Goal: Subscribe to service/newsletter

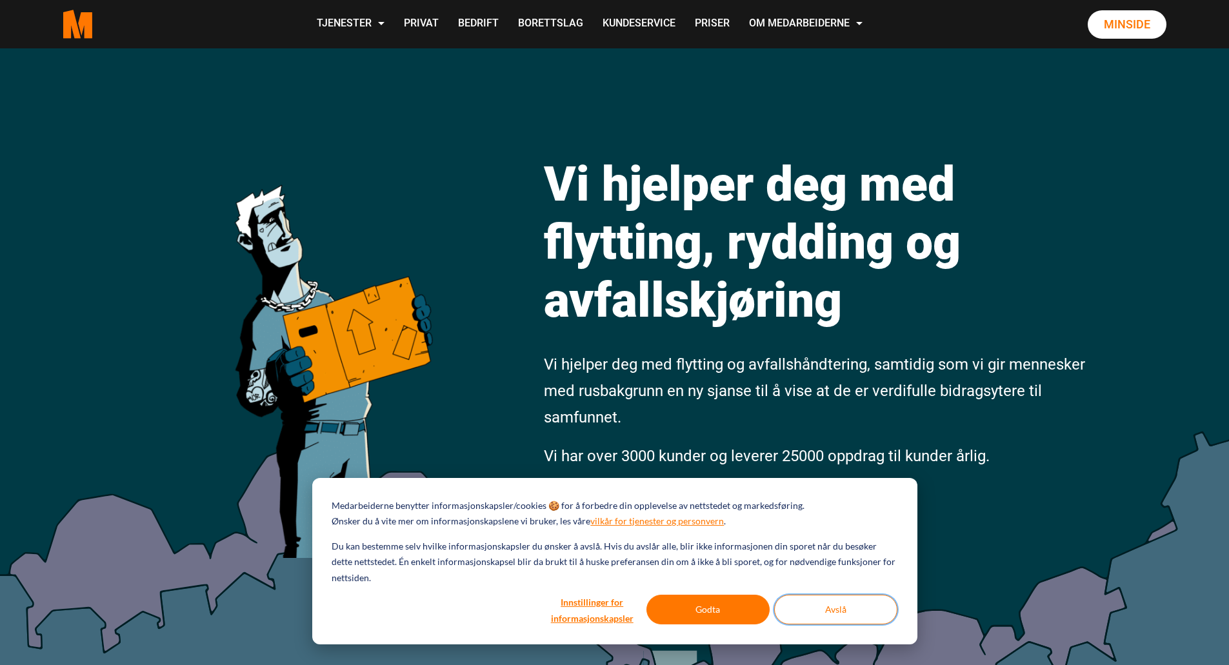
click at [836, 615] on button "Avslå" at bounding box center [835, 610] width 123 height 30
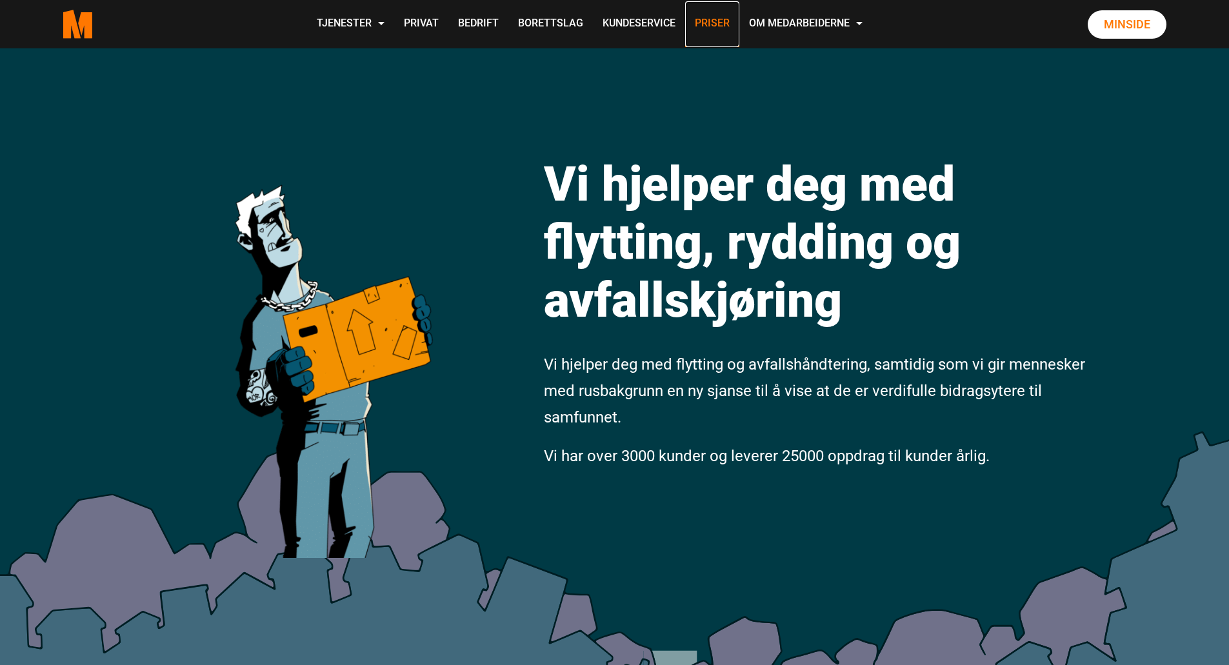
click at [701, 20] on link "Priser" at bounding box center [712, 24] width 54 height 46
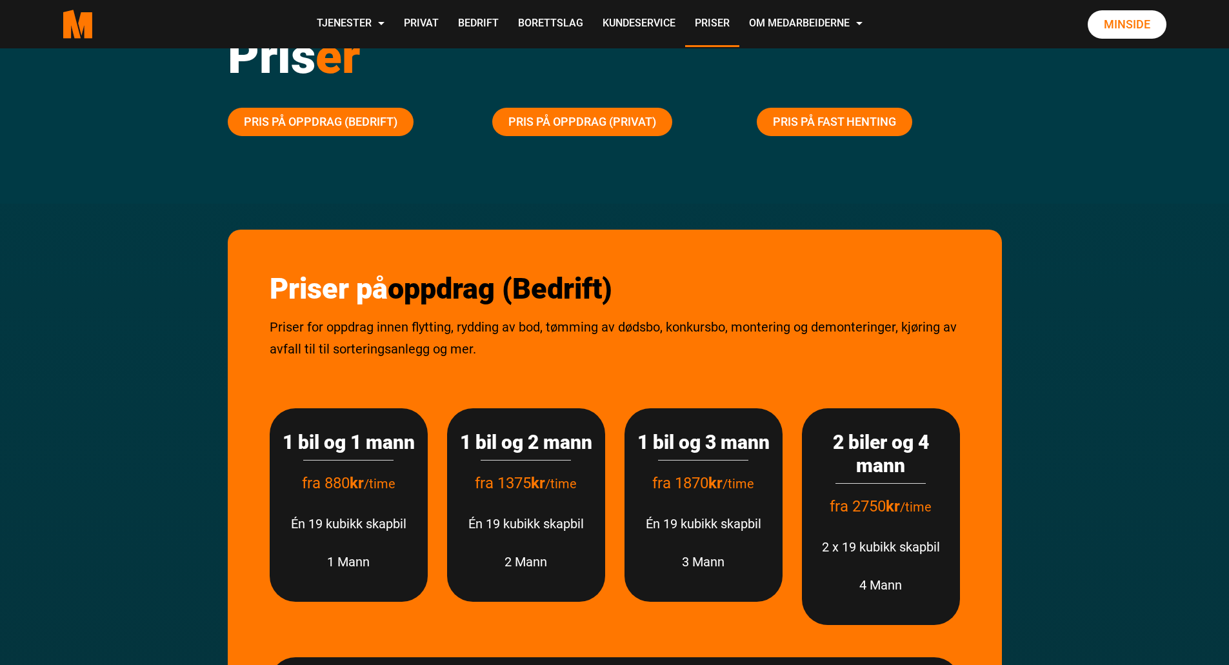
scroll to position [129, 0]
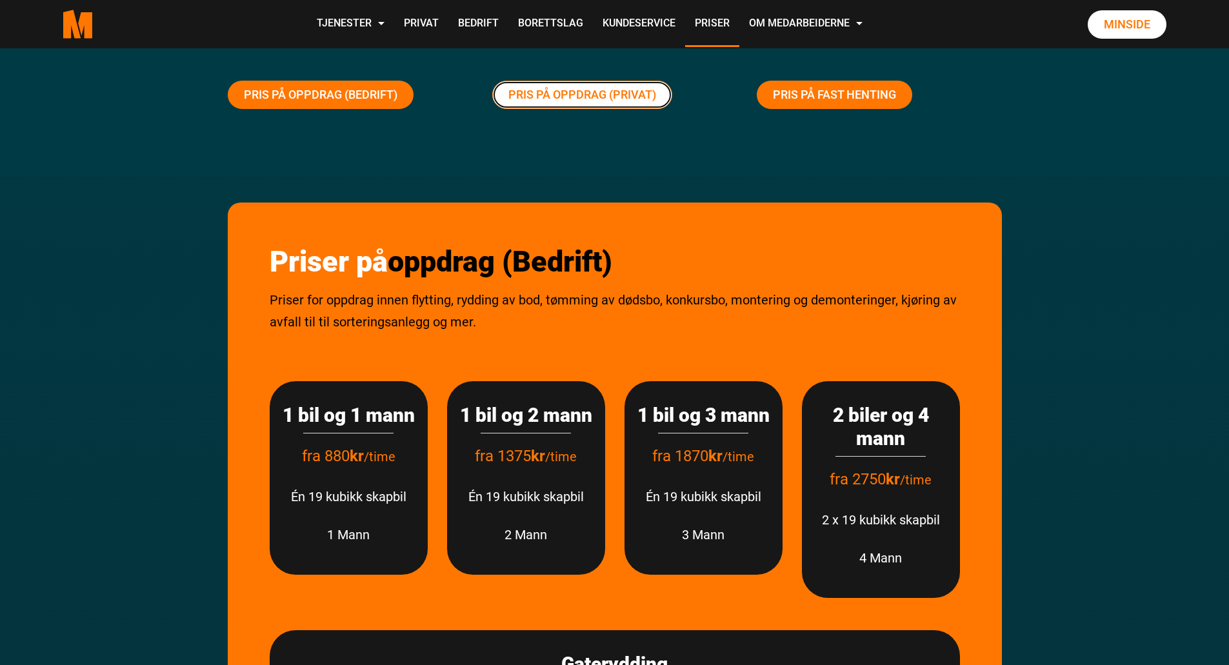
click at [610, 103] on link "Pris på oppdrag (Privat)" at bounding box center [582, 95] width 180 height 28
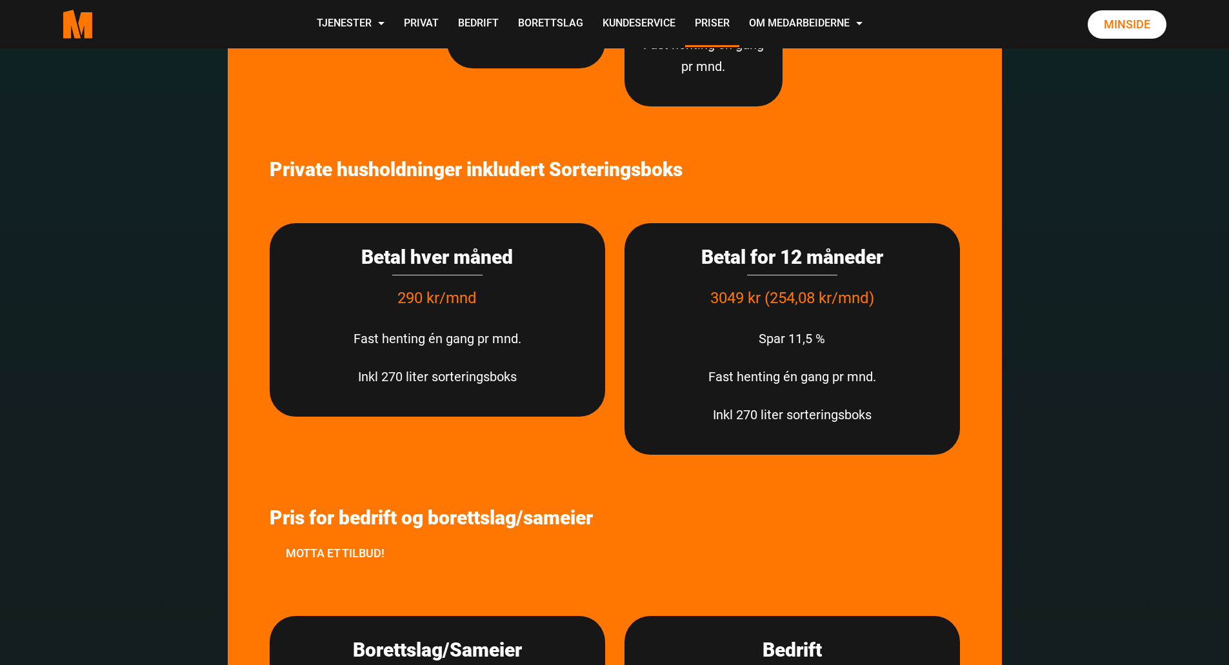
scroll to position [3237, 0]
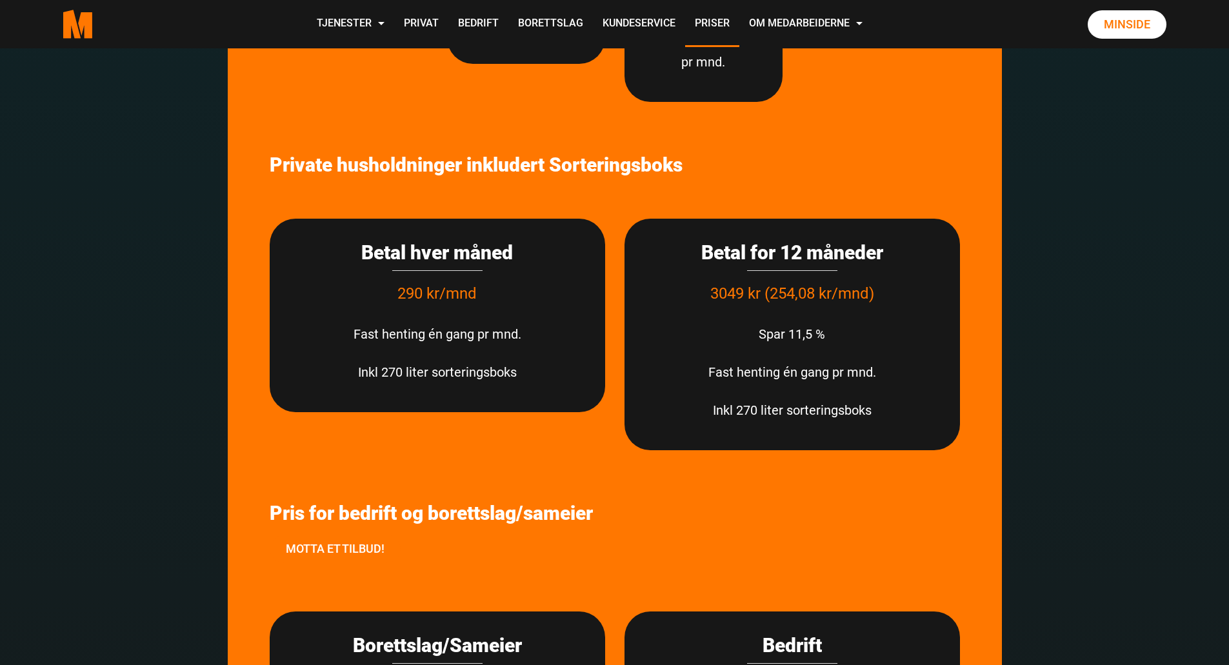
drag, startPoint x: 472, startPoint y: 376, endPoint x: 399, endPoint y: 129, distance: 257.5
click at [400, 122] on div at bounding box center [615, 127] width 690 height 19
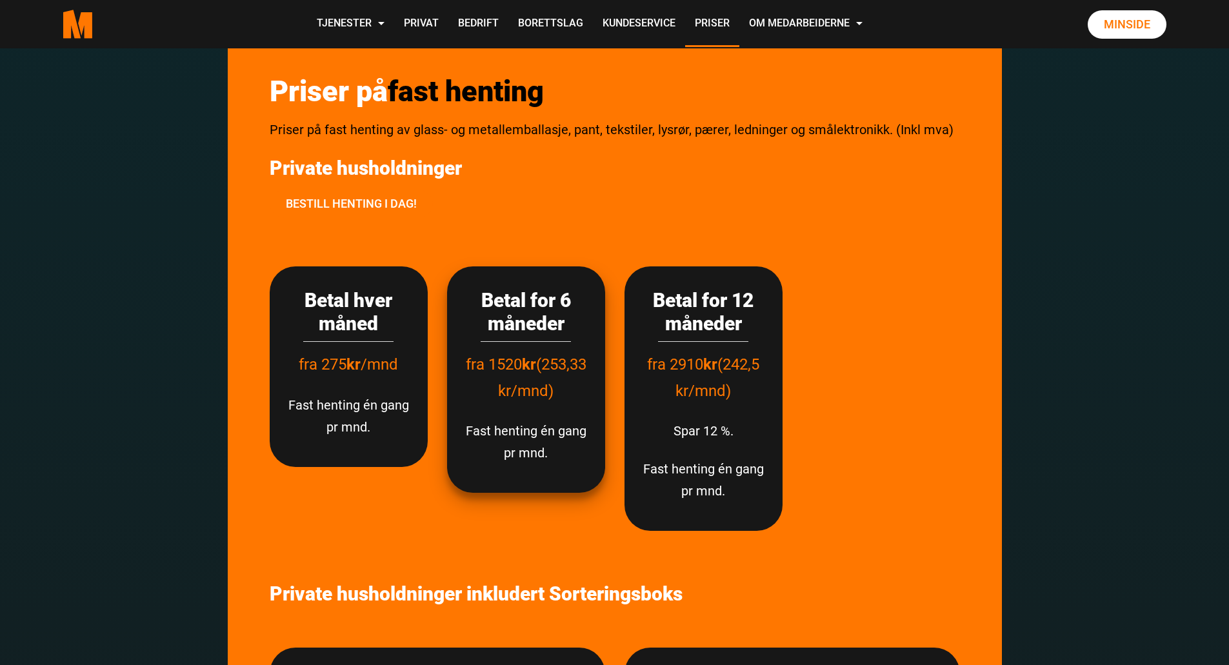
scroll to position [2785, 0]
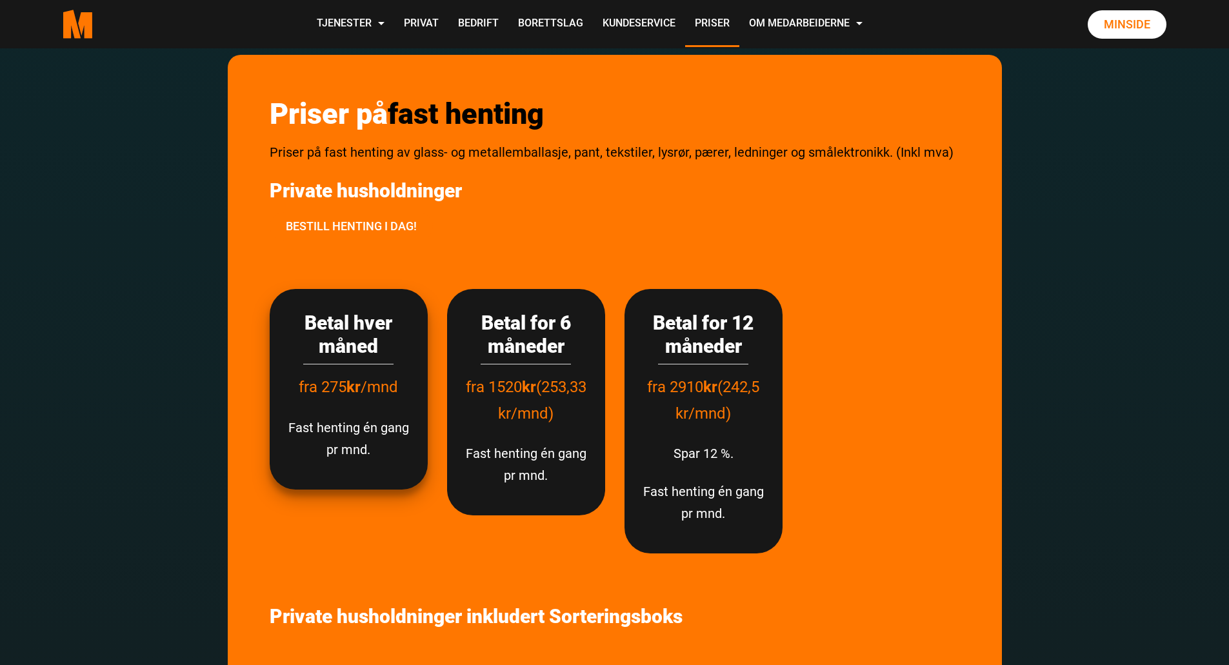
click at [387, 335] on h3 "Betal hver måned" at bounding box center [348, 334] width 132 height 46
click at [369, 344] on h3 "Betal hver måned" at bounding box center [348, 334] width 132 height 46
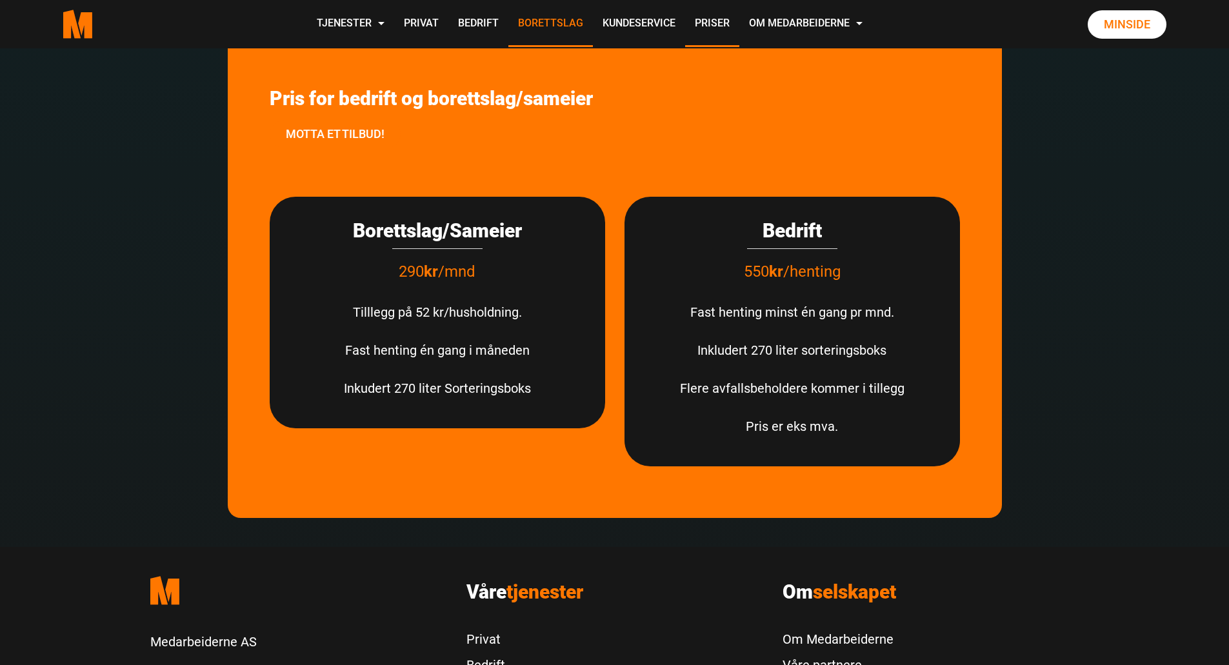
scroll to position [3559, 0]
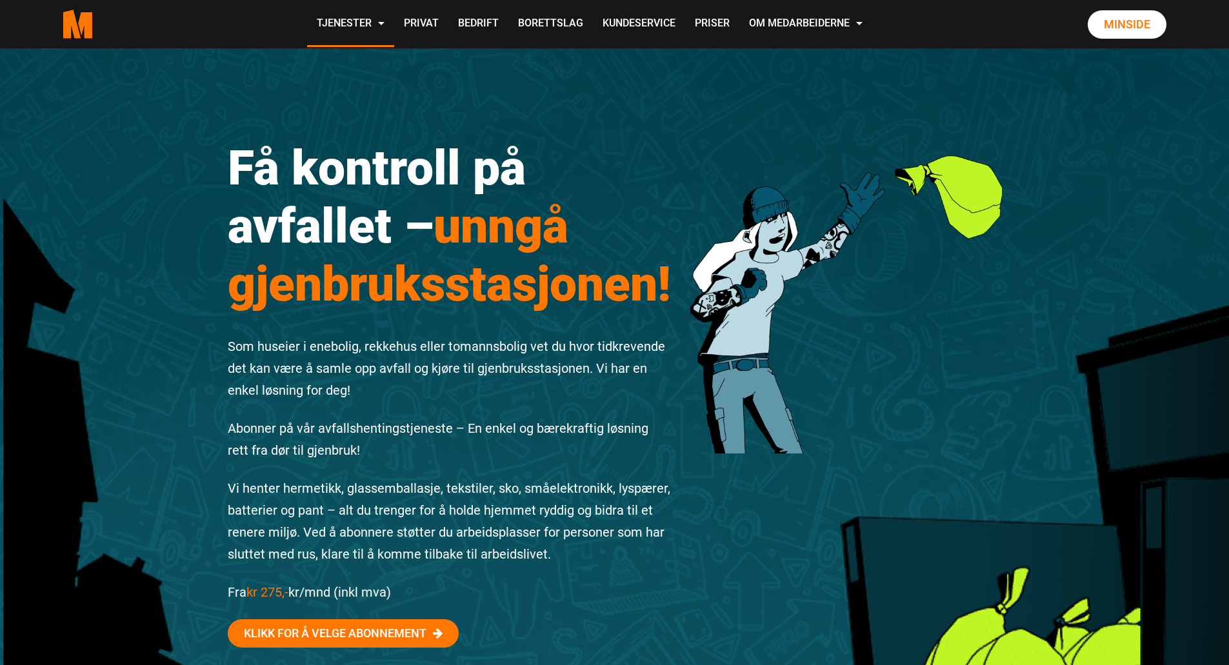
scroll to position [64, 0]
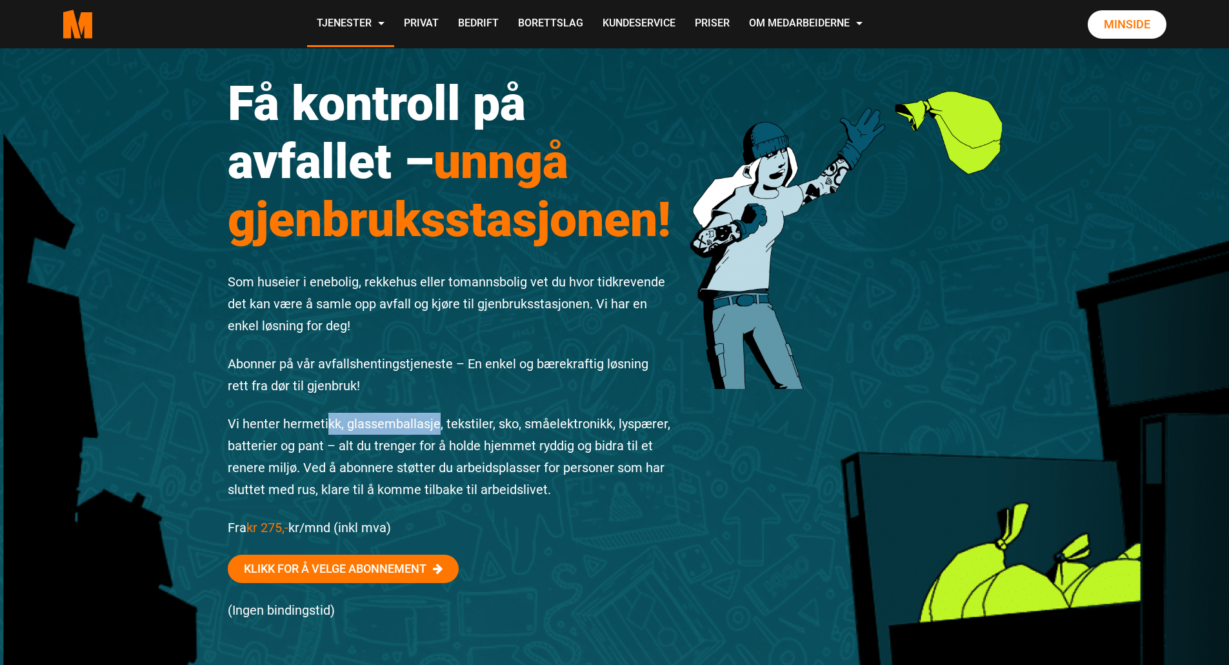
drag, startPoint x: 331, startPoint y: 426, endPoint x: 438, endPoint y: 426, distance: 106.4
click at [438, 426] on p "Vi henter hermetikk, glassemballasje, tekstiler, sko, småelektronikk, lyspærer,…" at bounding box center [450, 457] width 444 height 88
click at [493, 426] on p "Vi henter hermetikk, glassemballasje, tekstiler, sko, småelektronikk, lyspærer,…" at bounding box center [450, 457] width 444 height 88
drag, startPoint x: 229, startPoint y: 444, endPoint x: 319, endPoint y: 445, distance: 90.3
click at [319, 445] on p "Vi henter hermetikk, glassemballasje, tekstiler, sko, småelektronikk, lyspærer,…" at bounding box center [450, 457] width 444 height 88
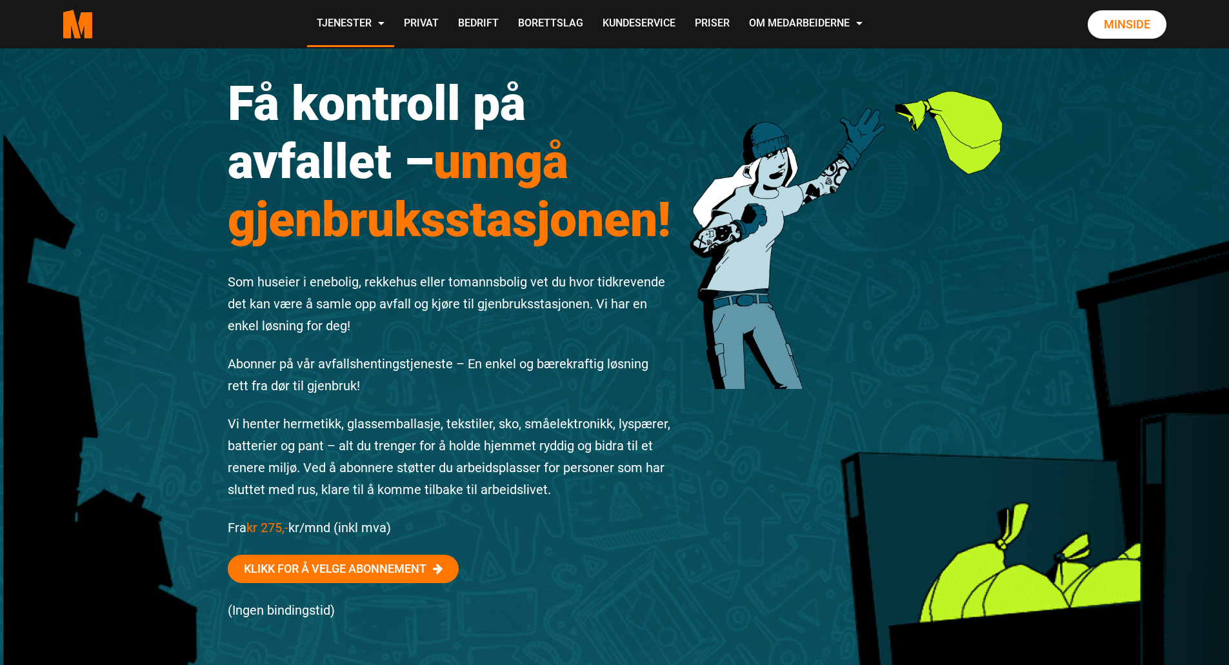
click at [387, 443] on p "Vi henter hermetikk, glassemballasje, tekstiler, sko, småelektronikk, lyspærer,…" at bounding box center [450, 457] width 444 height 88
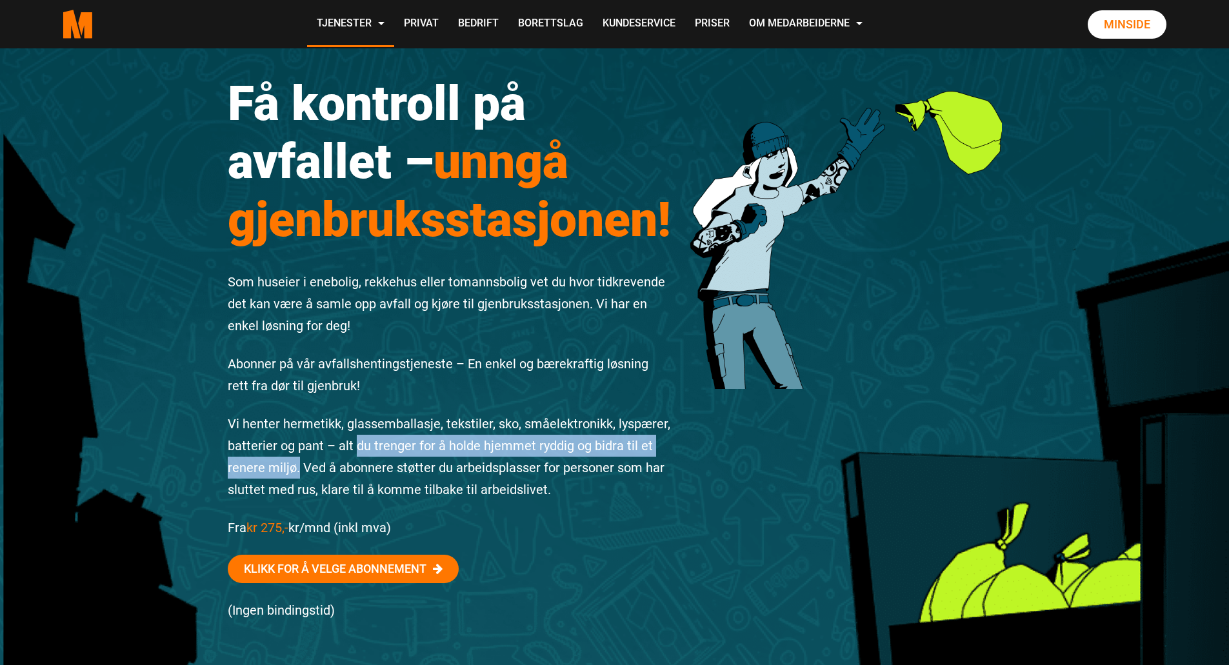
drag, startPoint x: 357, startPoint y: 444, endPoint x: 297, endPoint y: 463, distance: 63.4
click at [297, 463] on p "Vi henter hermetikk, glassemballasje, tekstiler, sko, småelektronikk, lyspærer,…" at bounding box center [450, 457] width 444 height 88
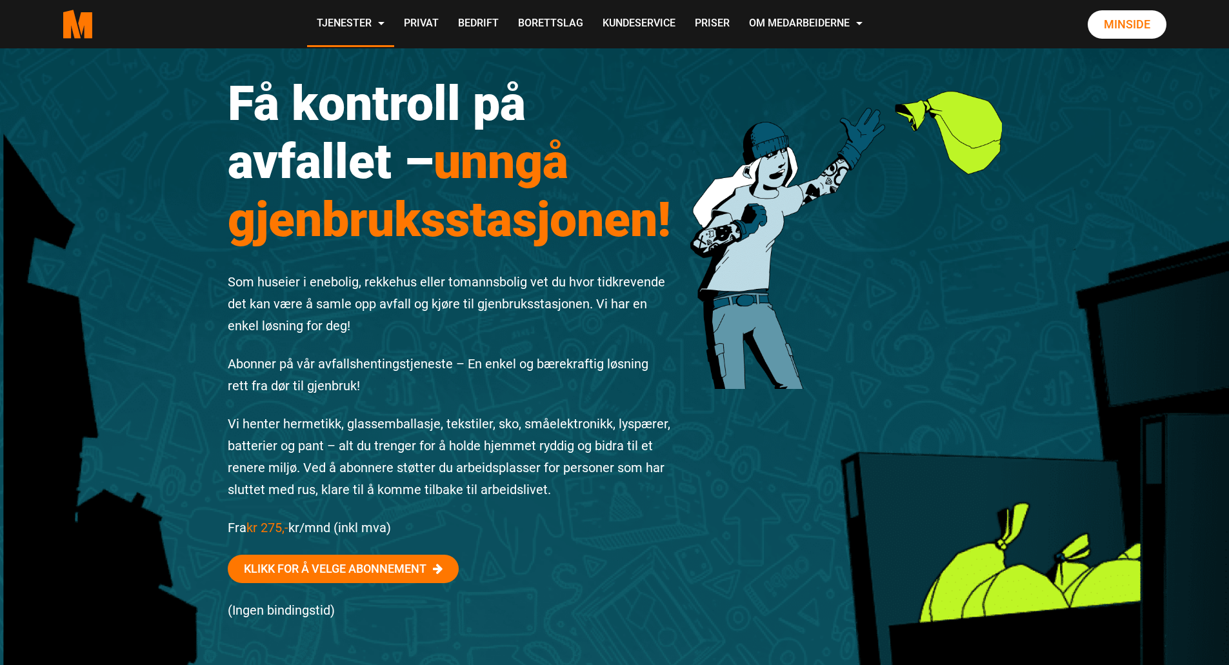
click at [331, 462] on p "Vi henter hermetikk, glassemballasje, tekstiler, sko, småelektronikk, lyspærer,…" at bounding box center [450, 457] width 444 height 88
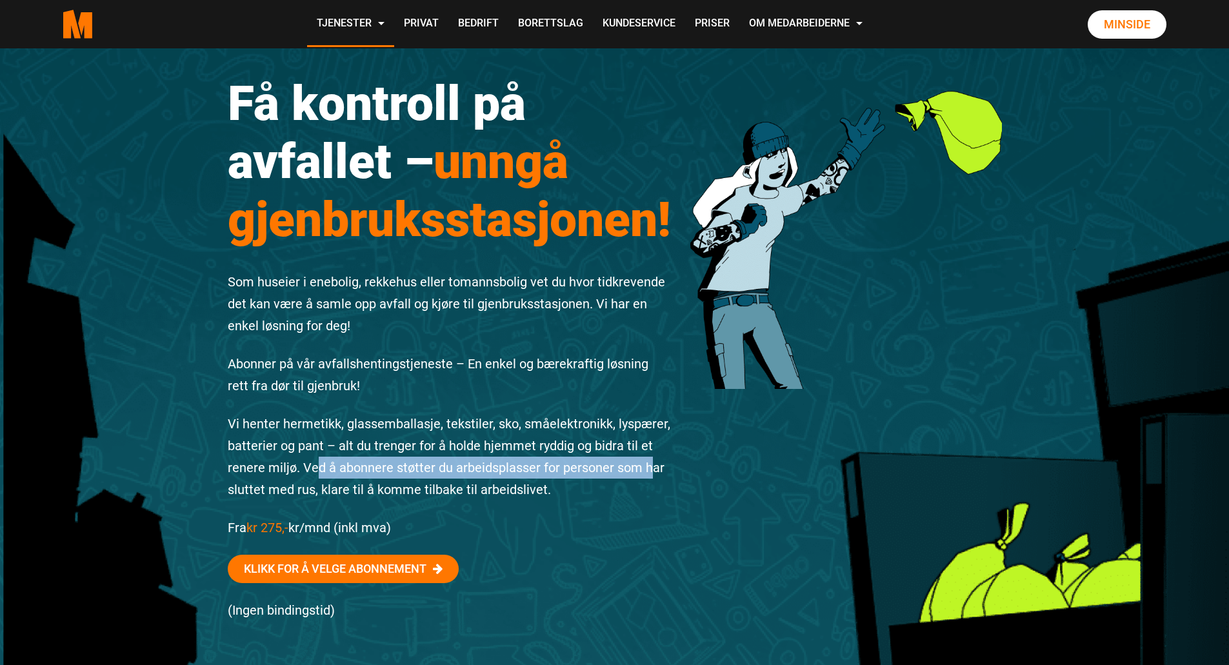
drag, startPoint x: 317, startPoint y: 462, endPoint x: 646, endPoint y: 474, distance: 329.1
click at [646, 474] on p "Vi henter hermetikk, glassemballasje, tekstiler, sko, småelektronikk, lyspærer,…" at bounding box center [450, 457] width 444 height 88
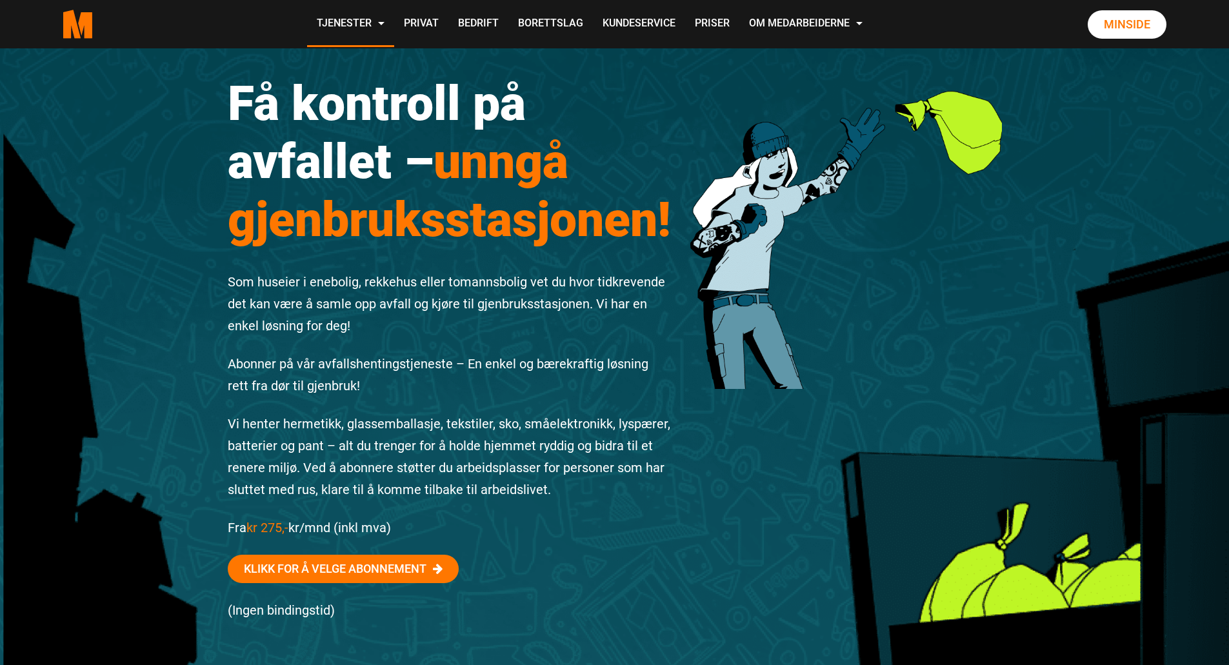
click at [642, 485] on p "Vi henter hermetikk, glassemballasje, tekstiler, sko, småelektronikk, lyspærer,…" at bounding box center [450, 457] width 444 height 88
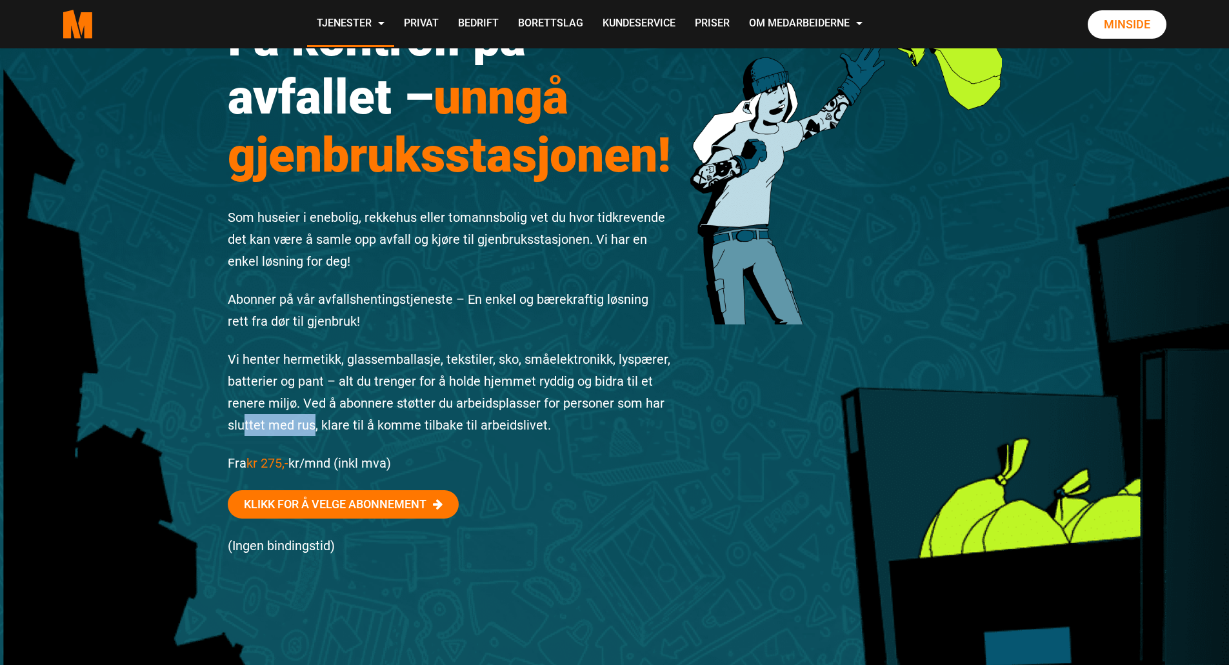
drag, startPoint x: 244, startPoint y: 417, endPoint x: 459, endPoint y: 427, distance: 214.3
click at [439, 426] on p "Vi henter hermetikk, glassemballasje, tekstiler, sko, småelektronikk, lyspærer,…" at bounding box center [450, 392] width 444 height 88
click at [566, 457] on p "Fra kr 275,- kr/mnd (inkl mva)" at bounding box center [450, 463] width 444 height 22
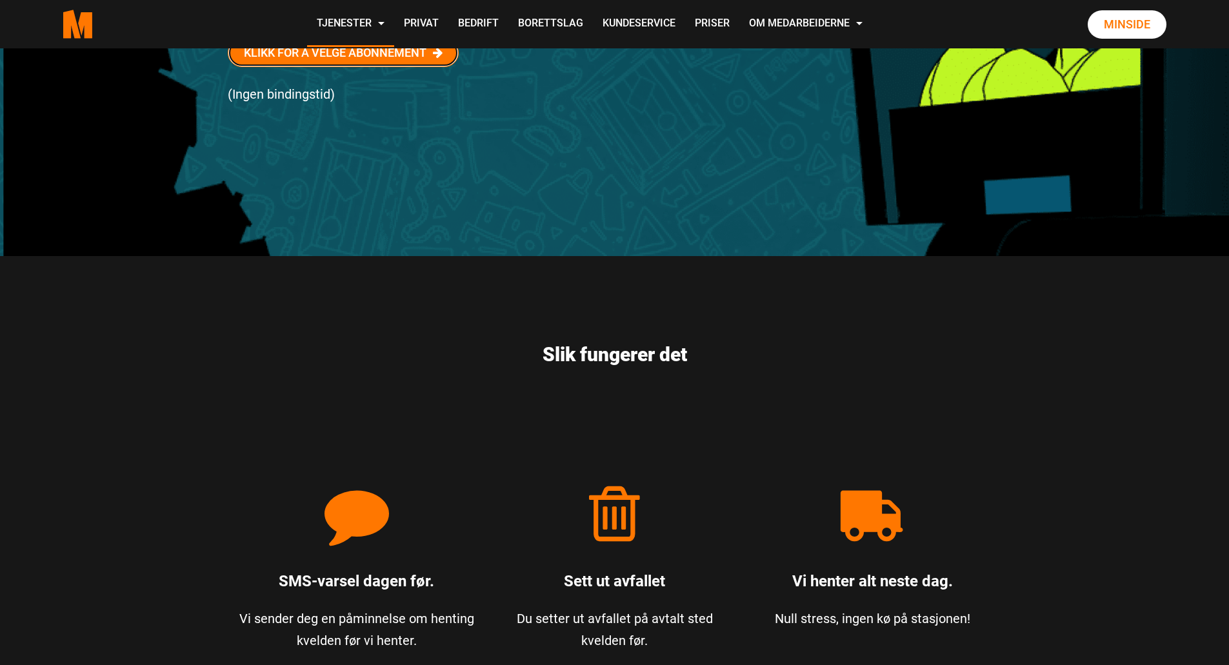
scroll to position [645, 0]
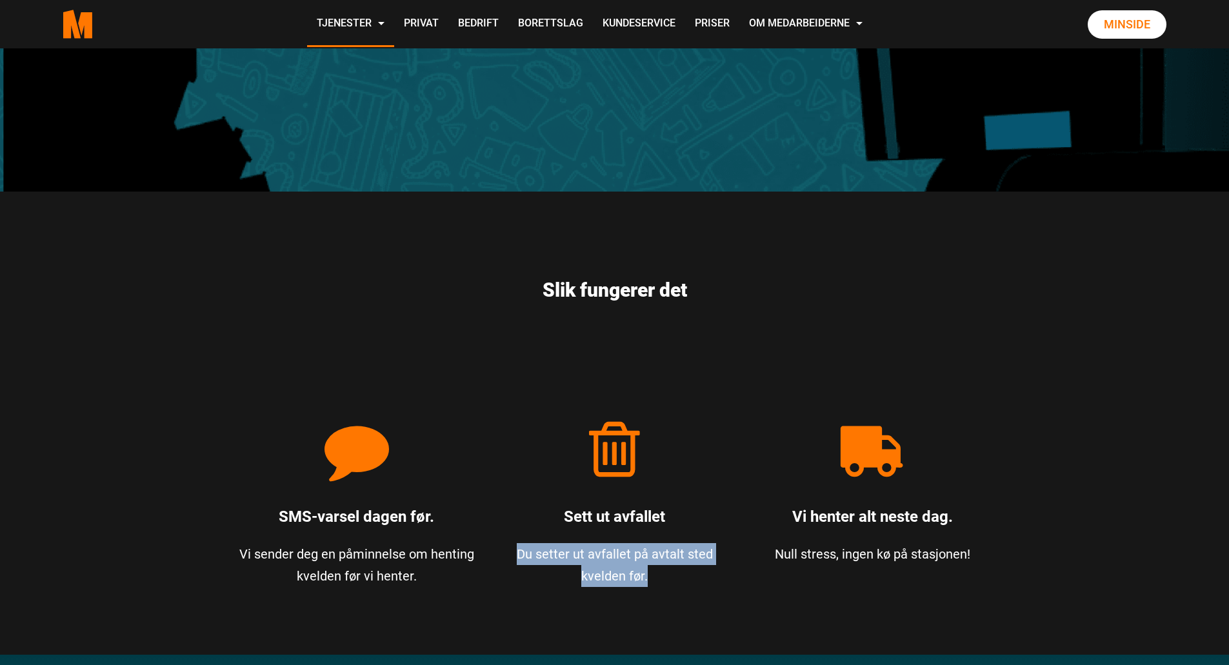
drag, startPoint x: 519, startPoint y: 551, endPoint x: 689, endPoint y: 577, distance: 172.2
click at [689, 577] on p "Du setter ut avfallet på avtalt sted kvelden før." at bounding box center [614, 565] width 239 height 44
click at [709, 582] on p "Du setter ut avfallet på avtalt sted kvelden før." at bounding box center [614, 565] width 239 height 44
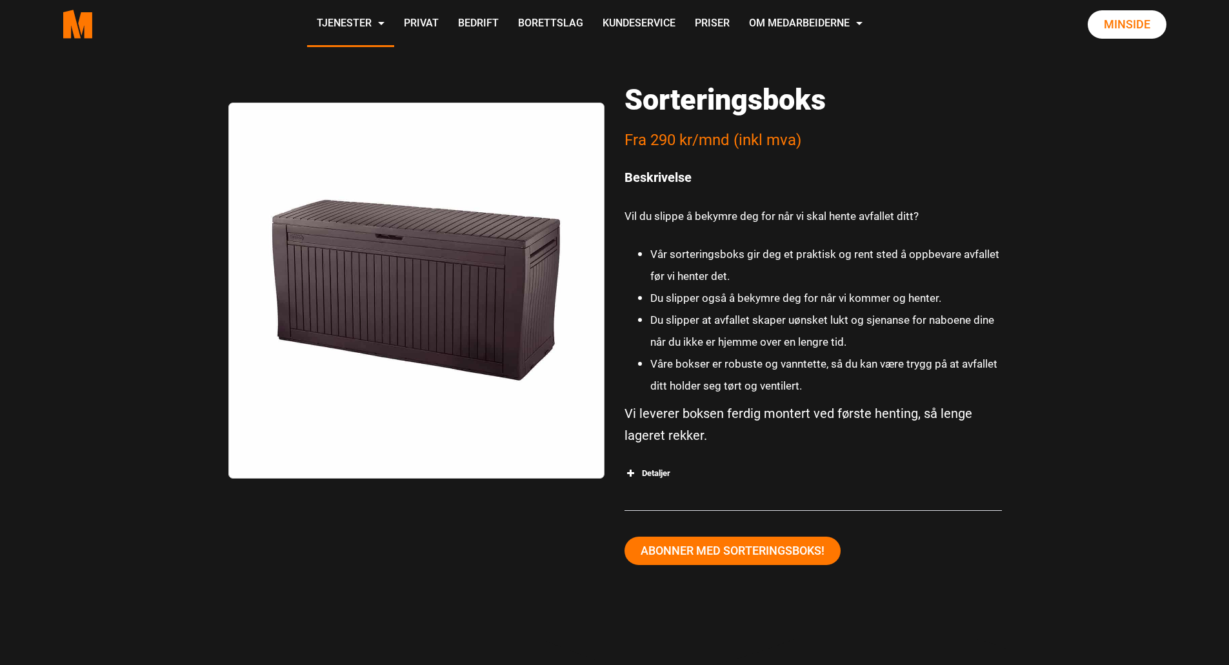
scroll to position [2193, 0]
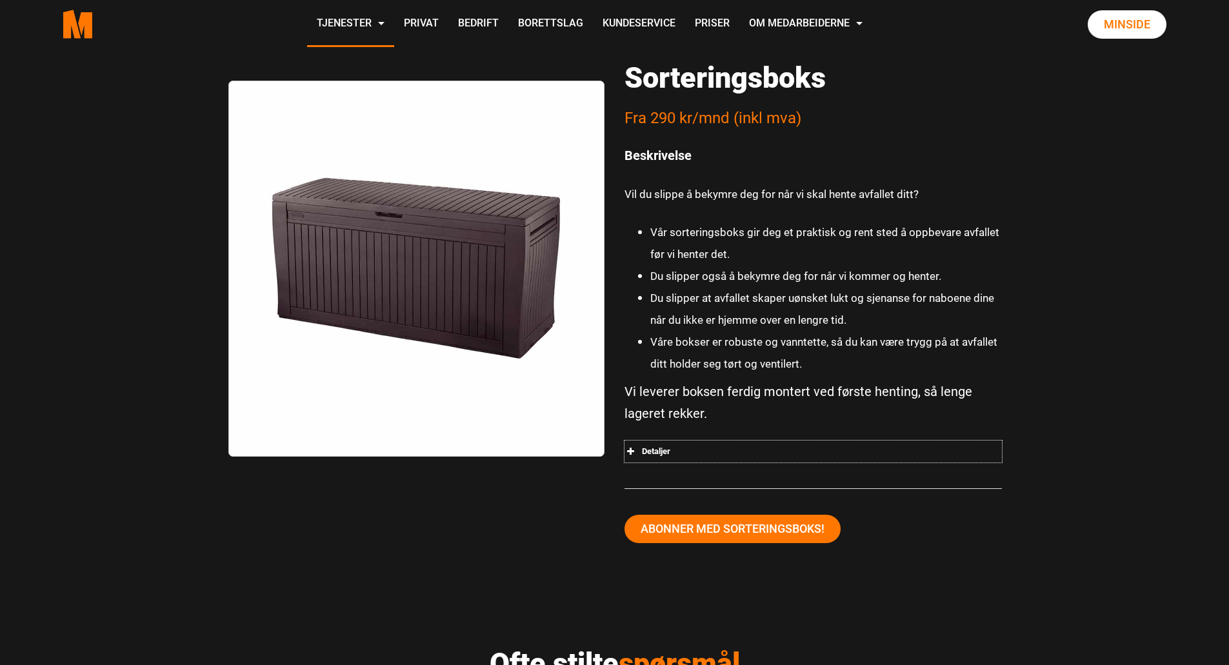
click at [646, 446] on div "Detaljer" at bounding box center [812, 451] width 377 height 22
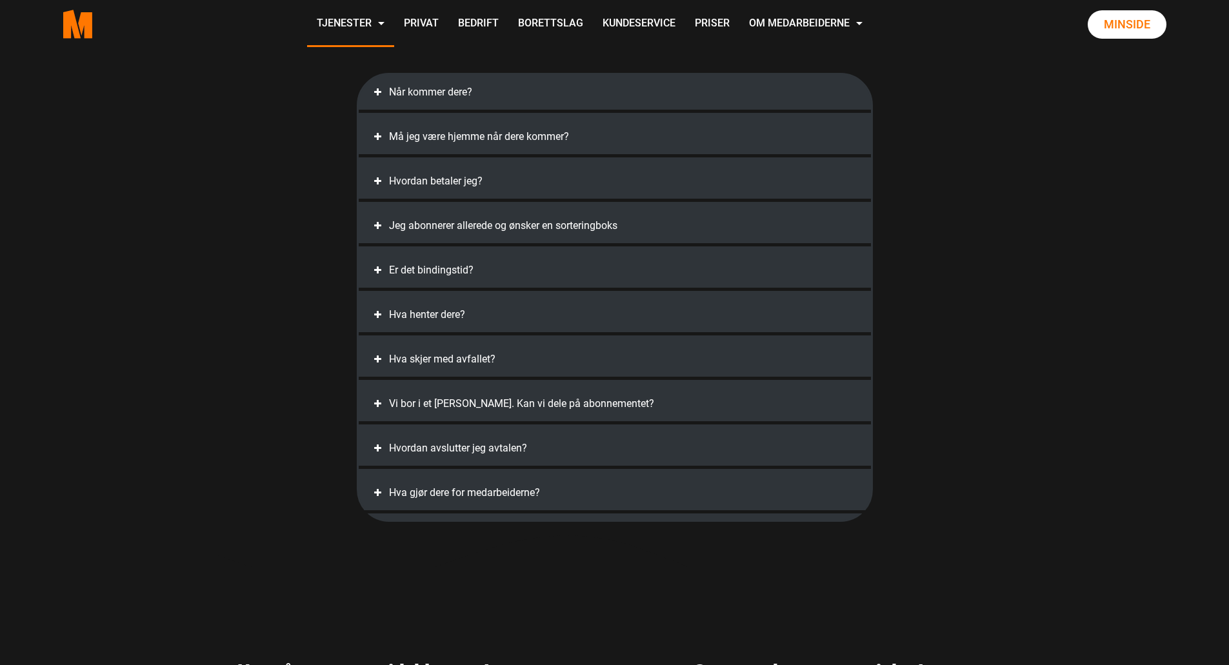
scroll to position [3095, 0]
click at [467, 361] on div "Hva skjer med avfallet?" at bounding box center [614, 358] width 486 height 22
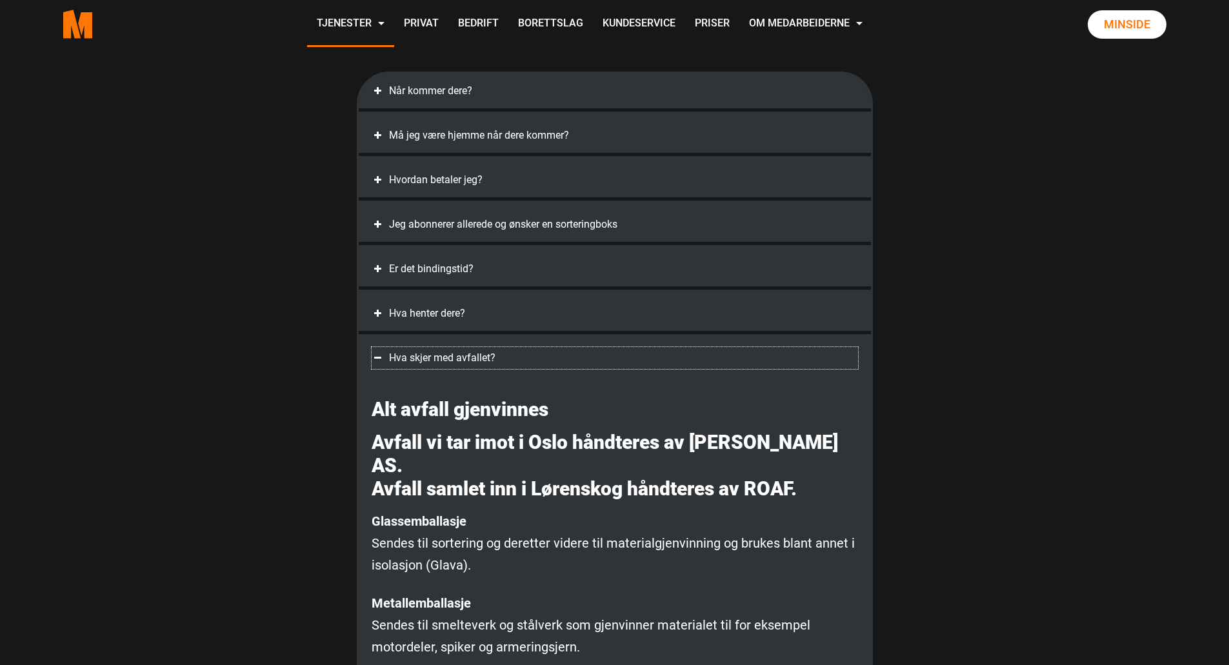
click at [467, 361] on div "Hva skjer med avfallet?" at bounding box center [614, 358] width 486 height 22
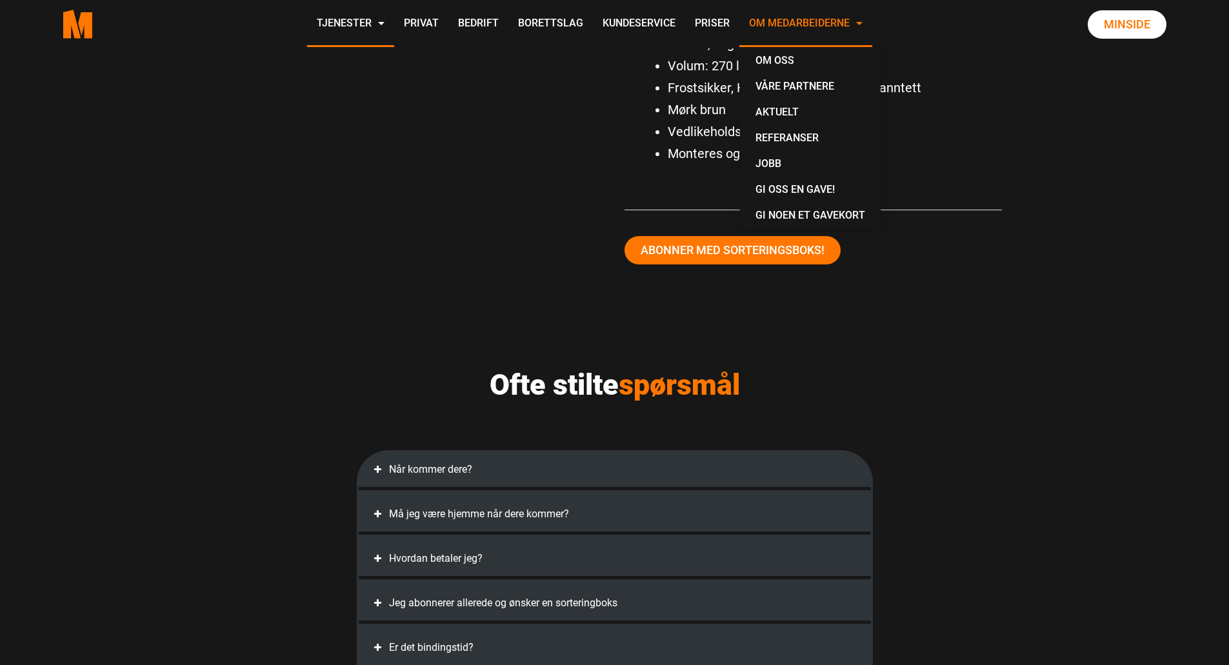
scroll to position [2709, 0]
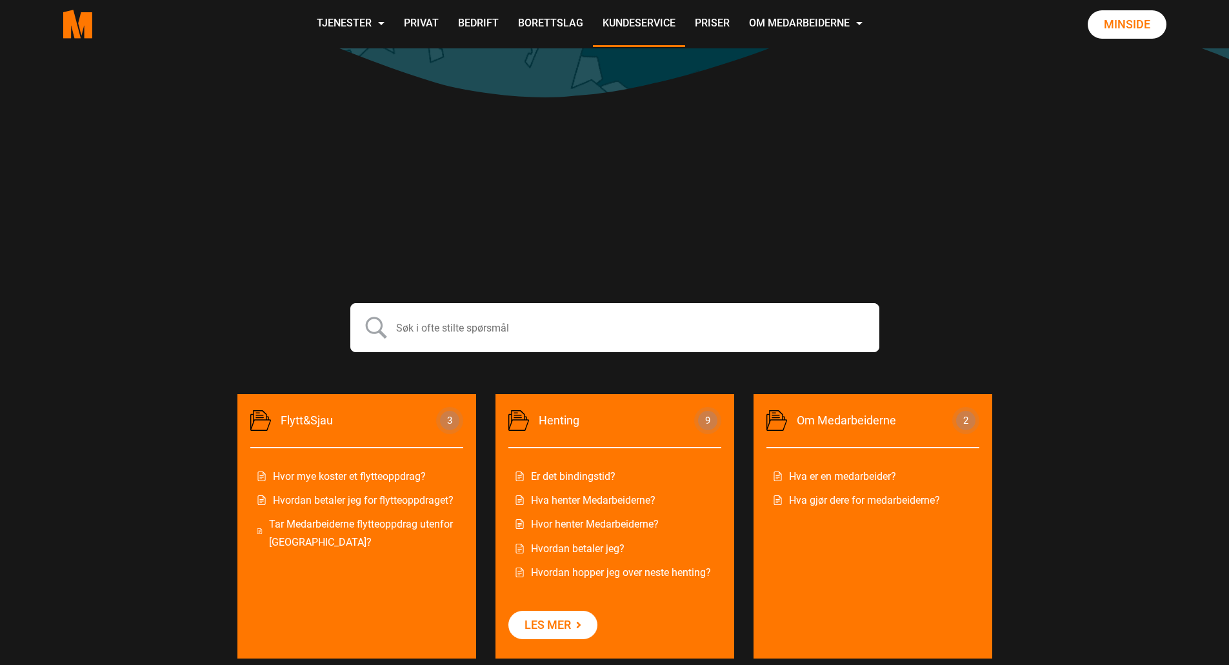
scroll to position [451, 0]
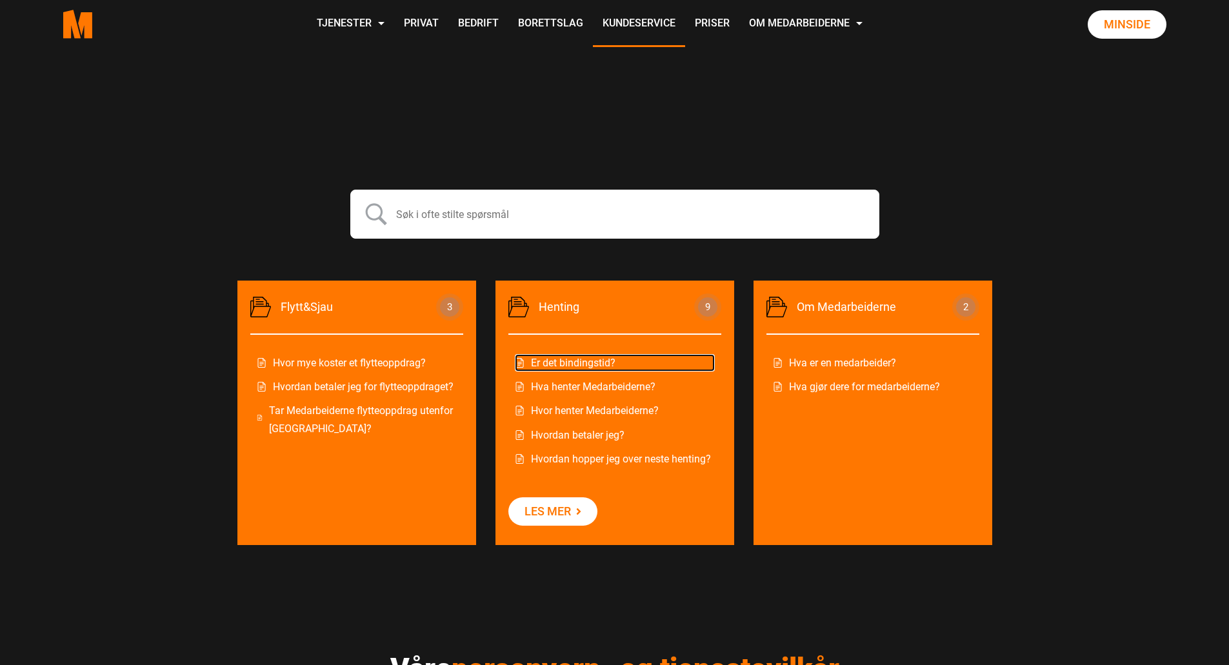
drag, startPoint x: 642, startPoint y: 386, endPoint x: 703, endPoint y: 371, distance: 62.4
click at [709, 366] on link "Er det bindingstid?" at bounding box center [615, 362] width 200 height 17
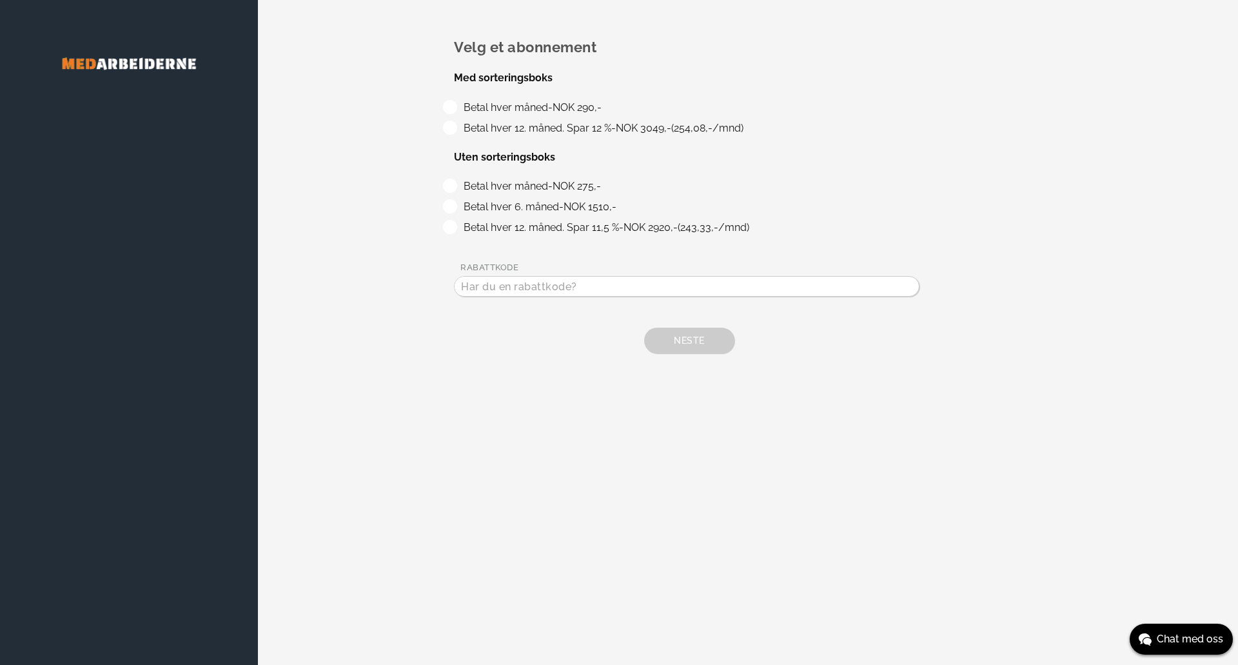
click at [556, 105] on label "Betal hver måned - NOK 290,-" at bounding box center [530, 107] width 143 height 12
click at [468, 105] on input "Betal hver måned - NOK 290,-" at bounding box center [463, 104] width 8 height 8
radio input "true"
click at [684, 337] on span "Neste" at bounding box center [689, 340] width 30 height 10
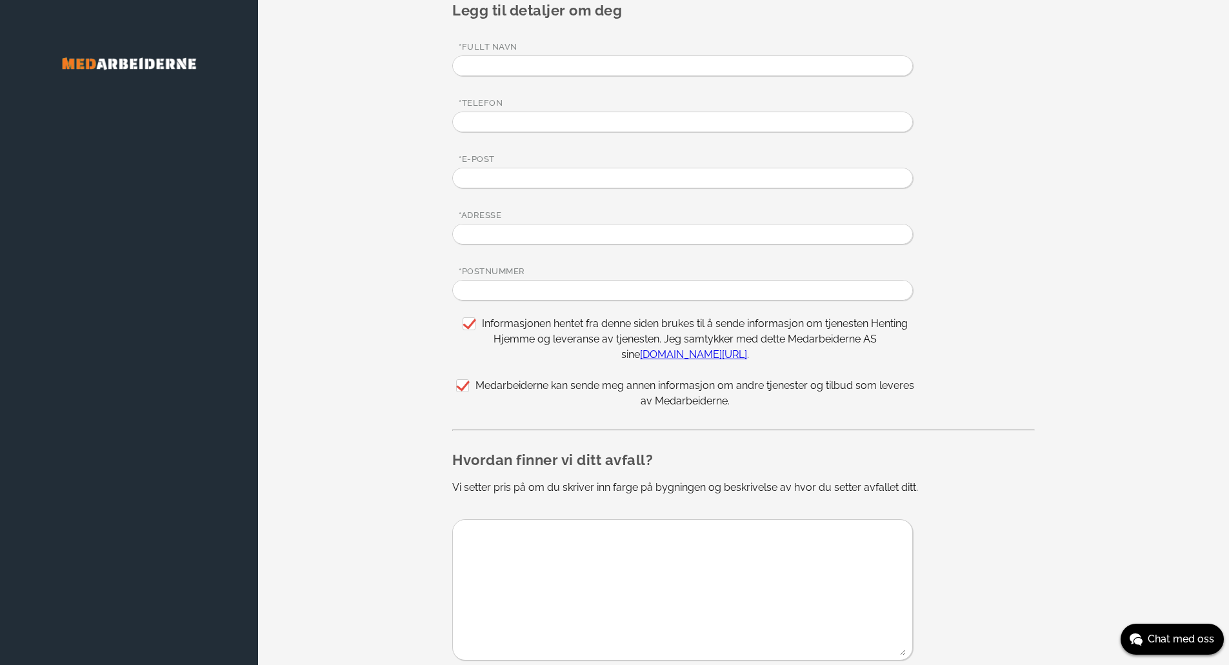
scroll to position [451, 0]
click at [482, 325] on span "Informasjonen hentet fra denne siden brukes til å sende informasjon om tjeneste…" at bounding box center [695, 338] width 426 height 43
checkbox input "false"
click at [480, 377] on div "Informasjonen hentet fra denne siden brukes til å sende informasjon om tjeneste…" at bounding box center [685, 361] width 466 height 93
click at [504, 383] on span "Medarbeiderne kan sende meg annen informasjon om andre tjenester og tilbud som …" at bounding box center [694, 393] width 439 height 28
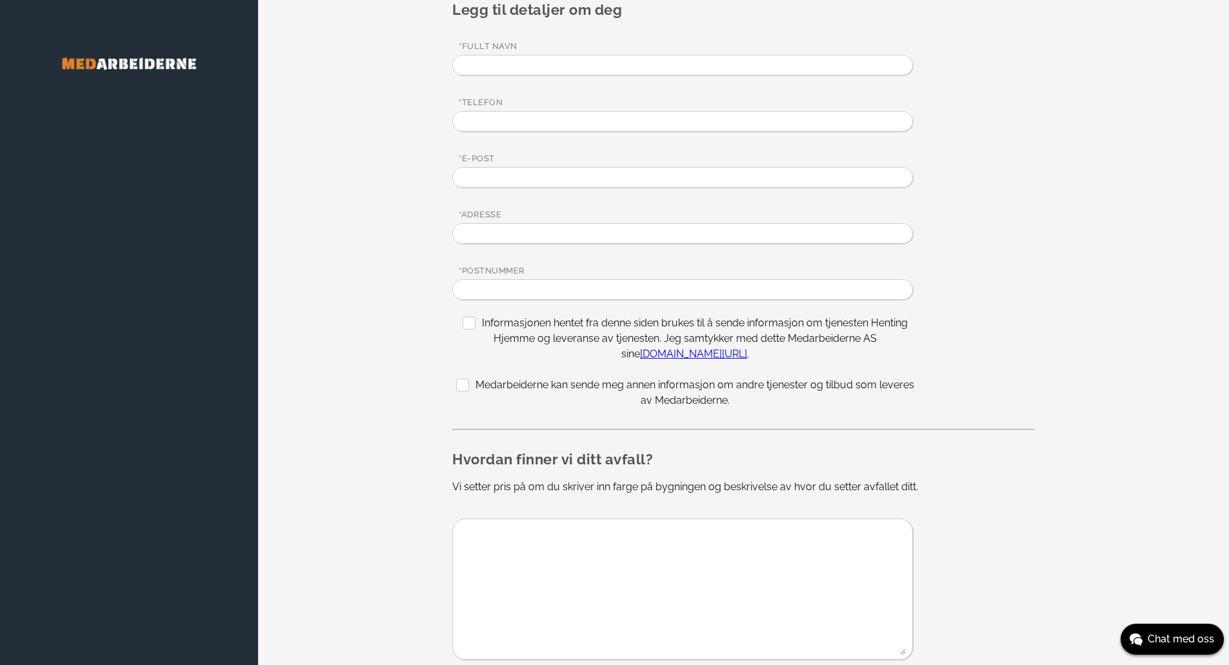
checkbox input "false"
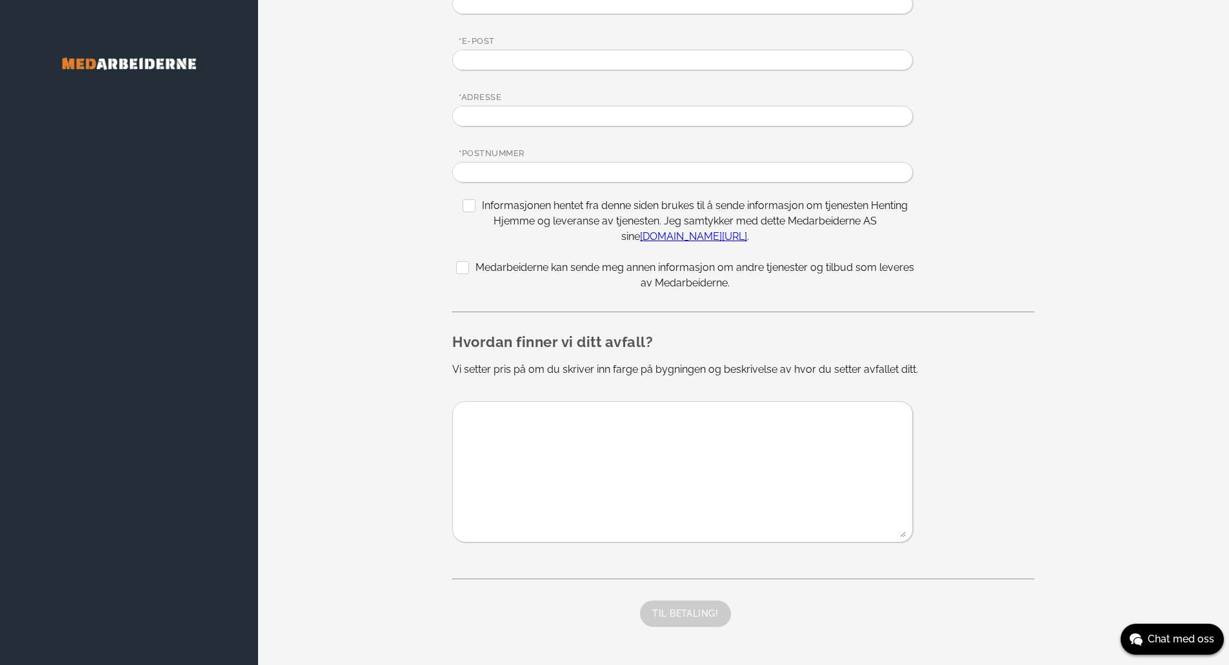
click at [666, 528] on textarea at bounding box center [679, 469] width 453 height 135
type textarea "asd"
click at [520, 173] on input "text" at bounding box center [682, 172] width 459 height 19
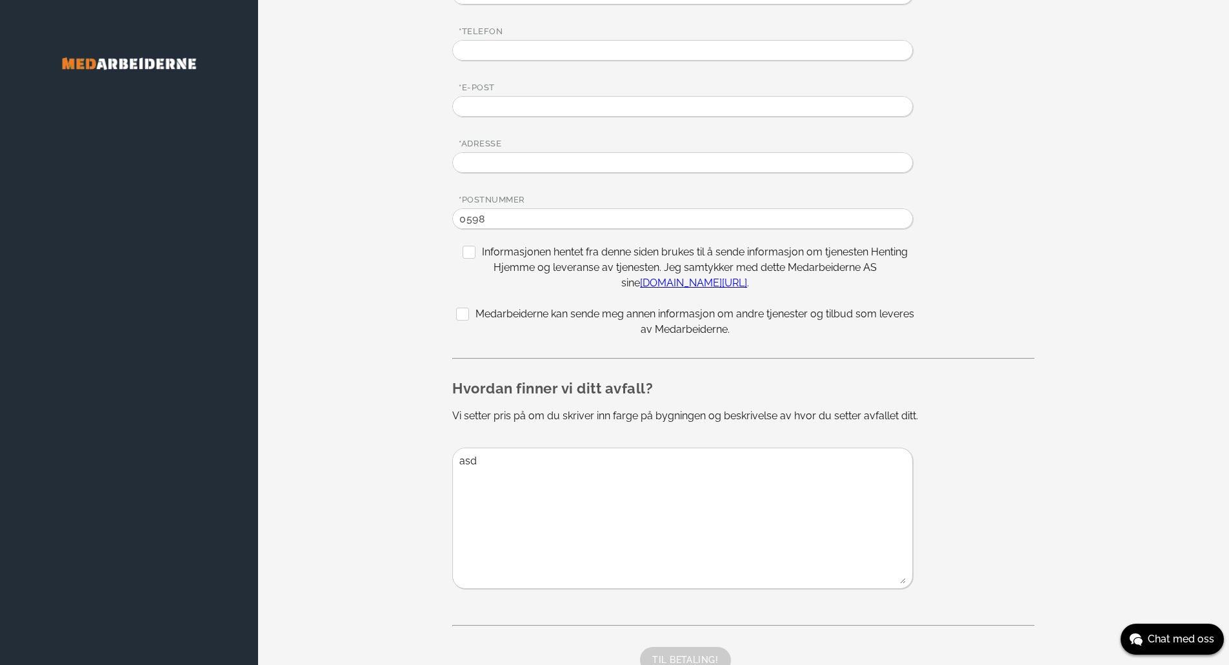
scroll to position [375, 0]
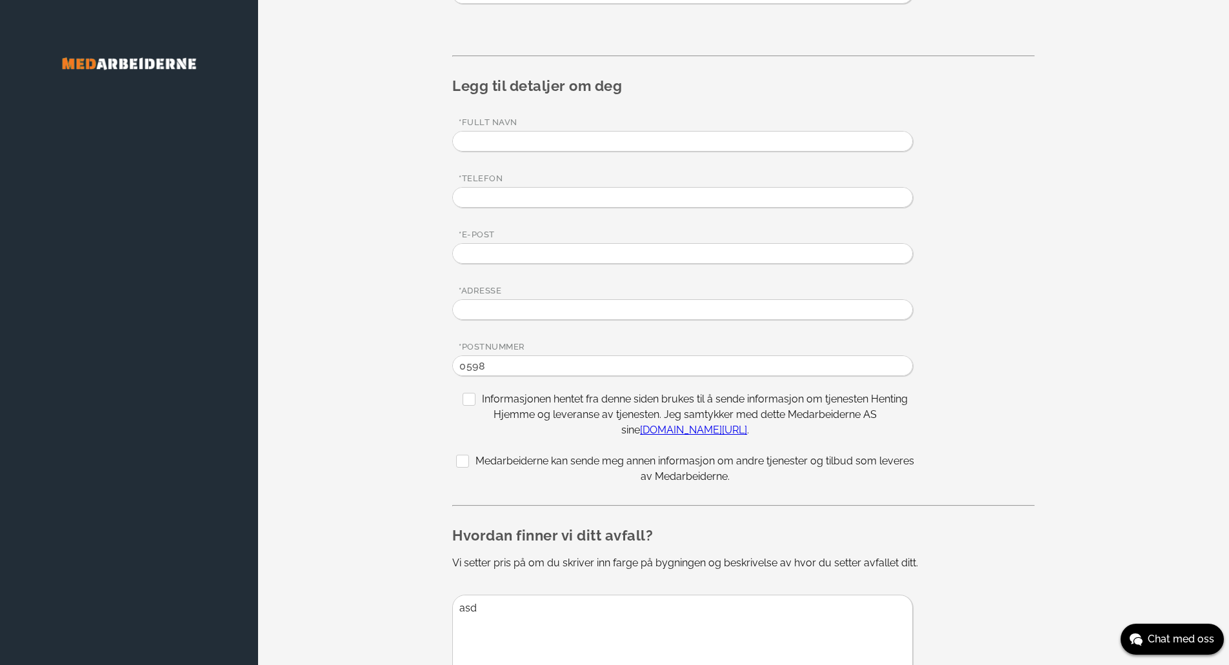
type input "0598"
click at [482, 301] on input "text" at bounding box center [682, 309] width 459 height 19
type input "r"
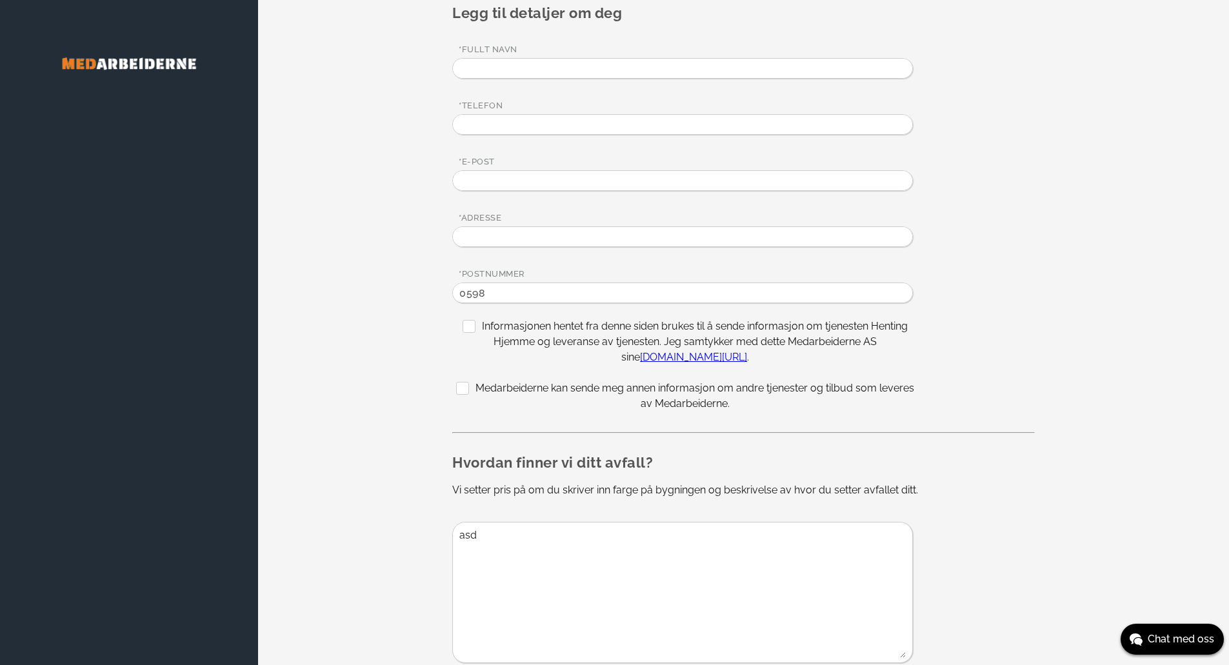
scroll to position [569, 0]
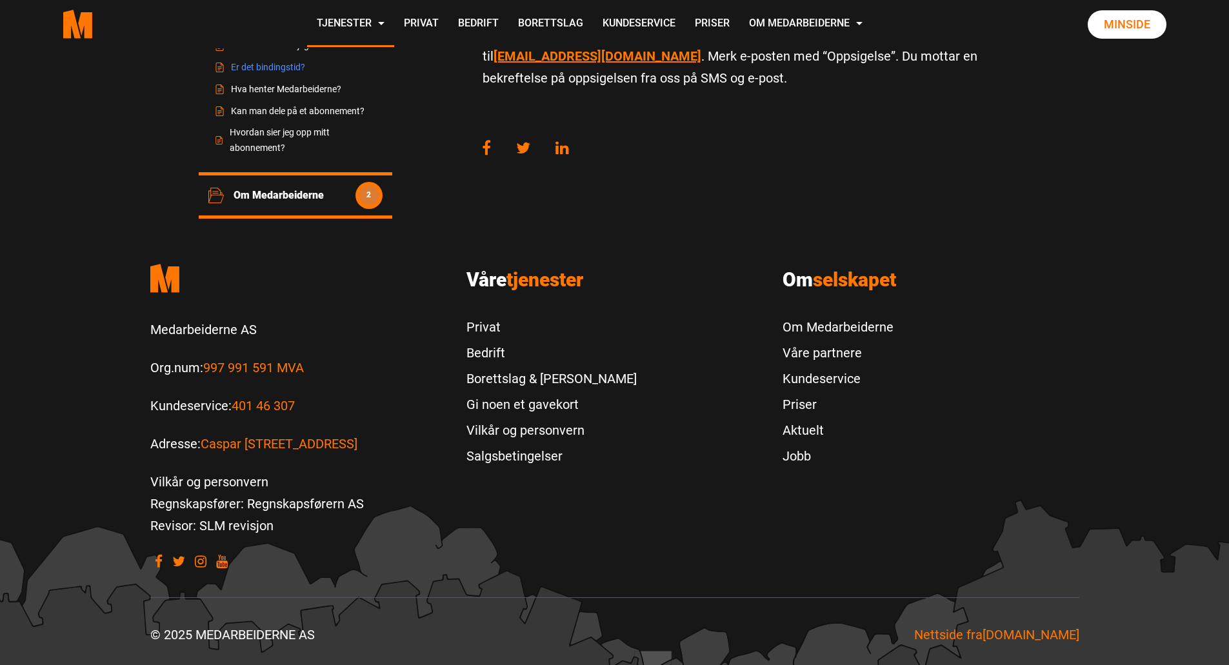
scroll to position [56, 0]
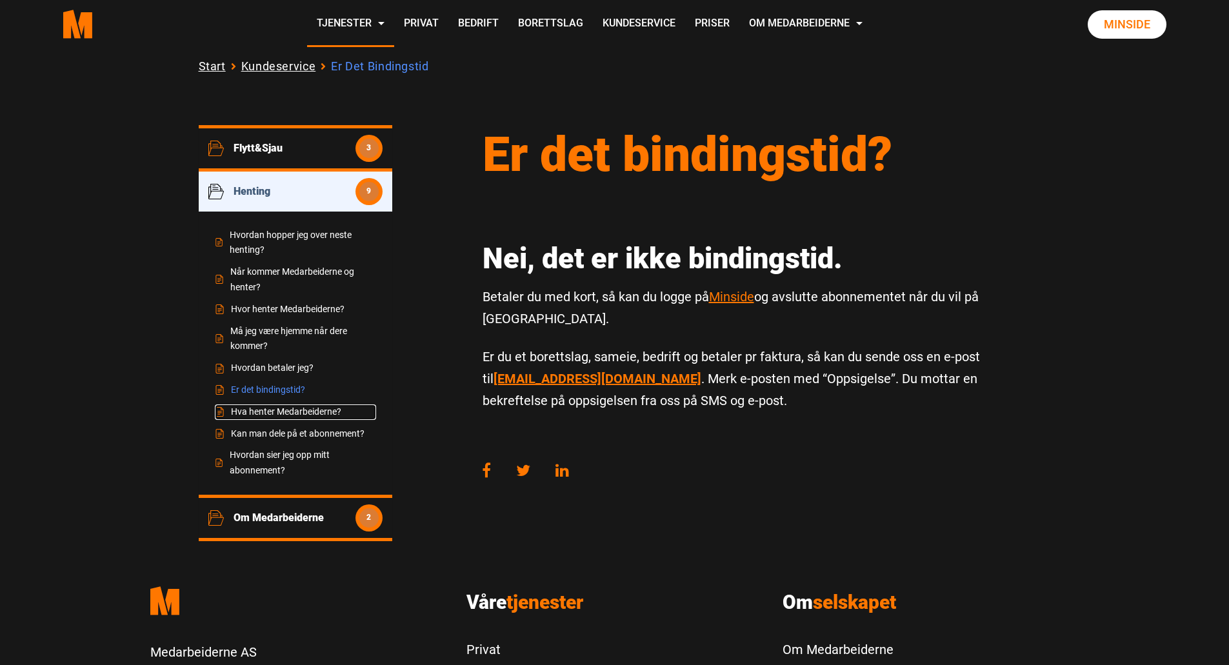
click at [264, 408] on link "Hva henter Medarbeiderne?" at bounding box center [295, 411] width 161 height 15
